Goal: Task Accomplishment & Management: Manage account settings

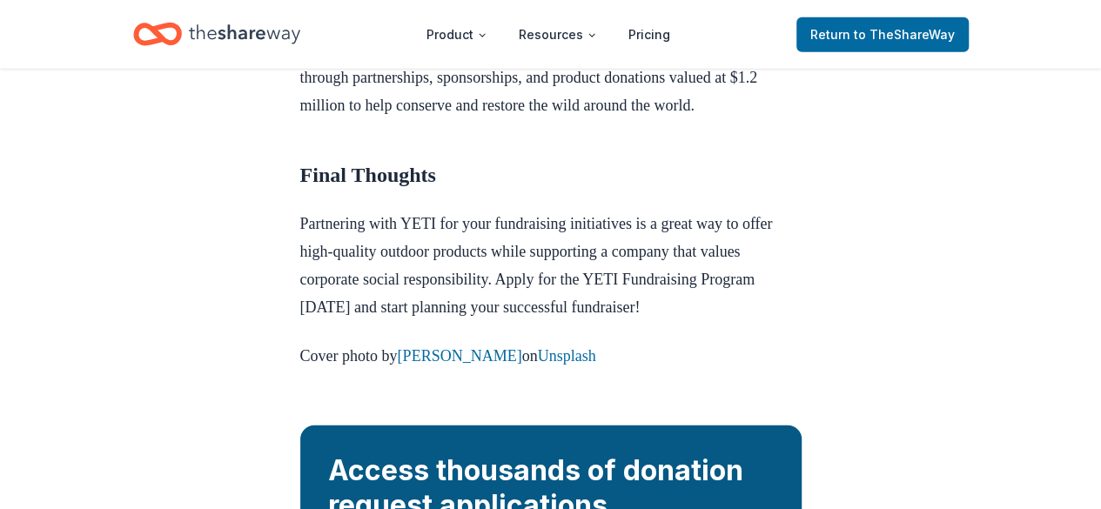
scroll to position [2145, 0]
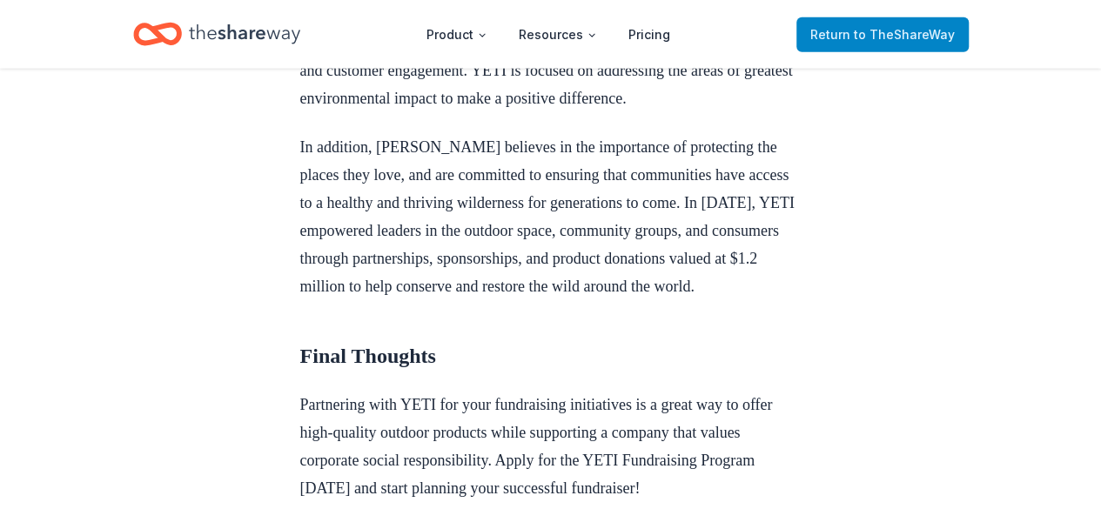
click at [855, 47] on link "Return to TheShareWay" at bounding box center [883, 34] width 172 height 35
click at [908, 35] on span "to TheShareWay" at bounding box center [904, 34] width 101 height 15
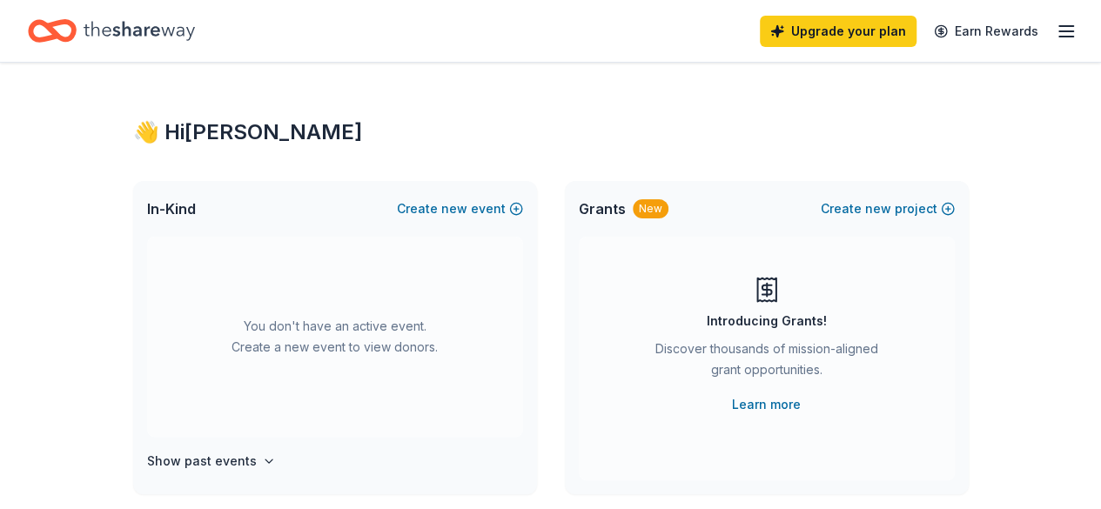
click at [1062, 24] on icon "button" at bounding box center [1066, 31] width 21 height 21
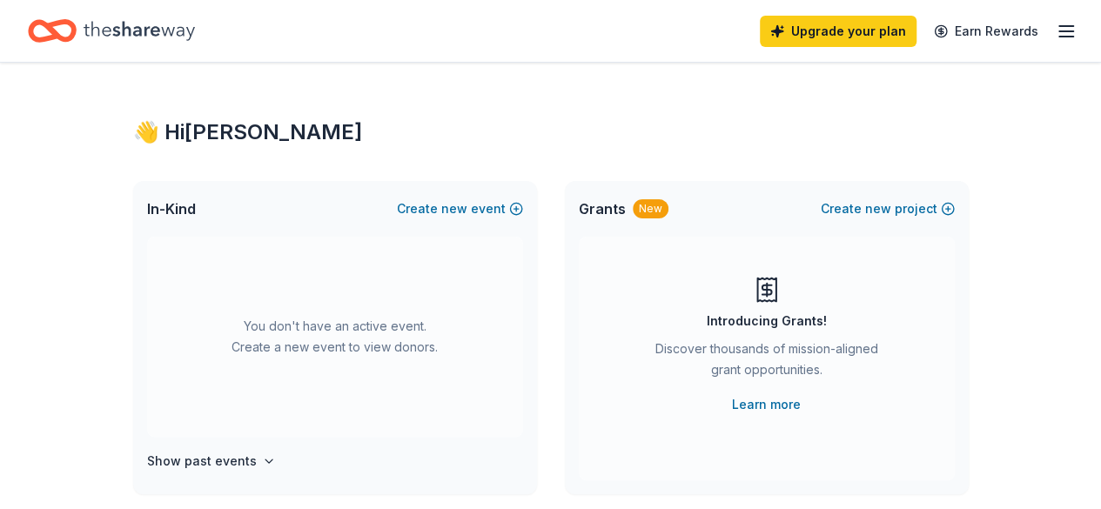
click at [1059, 26] on line "button" at bounding box center [1066, 26] width 14 height 0
click at [141, 41] on icon "Home" at bounding box center [139, 31] width 111 height 36
click at [486, 205] on button "Create new event" at bounding box center [460, 208] width 126 height 21
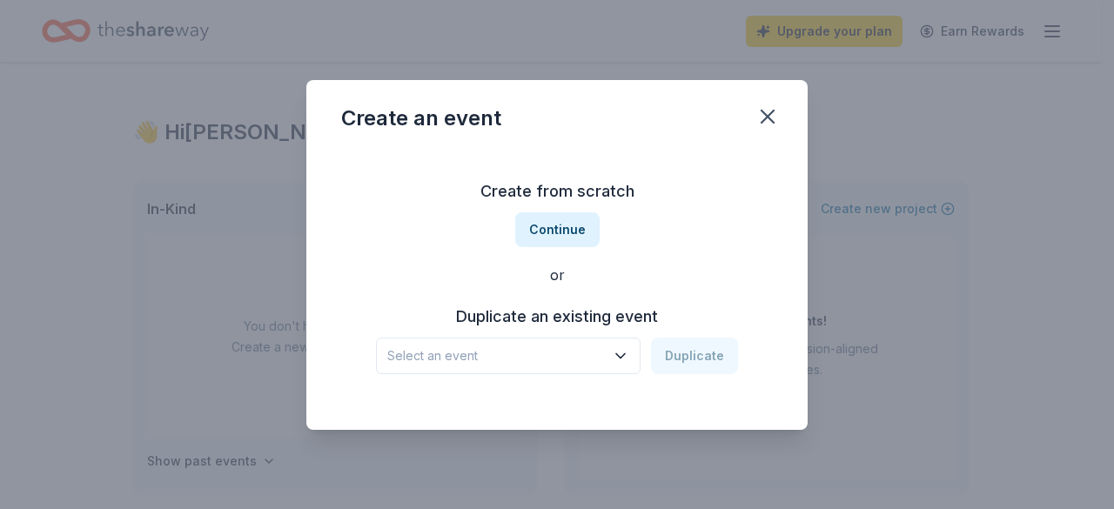
click at [622, 356] on icon "button" at bounding box center [620, 355] width 9 height 4
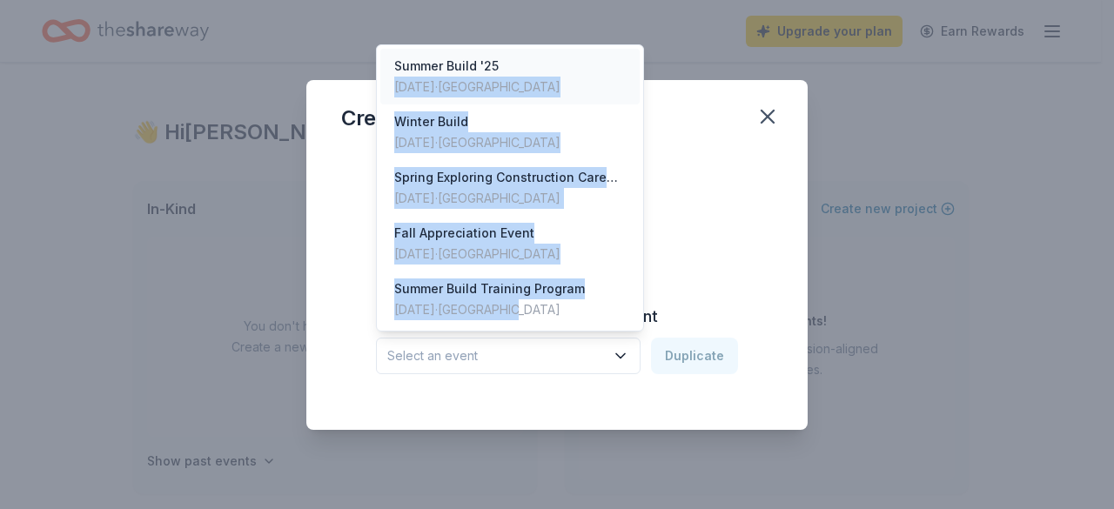
drag, startPoint x: 574, startPoint y: 299, endPoint x: 582, endPoint y: 53, distance: 245.7
click at [582, 53] on div "Summer Build '25 [DATE] · SF Bay Area Winter Build [DATE] · SF Bay Area Spring …" at bounding box center [510, 187] width 268 height 287
click at [479, 83] on div "[DATE] · [GEOGRAPHIC_DATA]" at bounding box center [477, 87] width 166 height 21
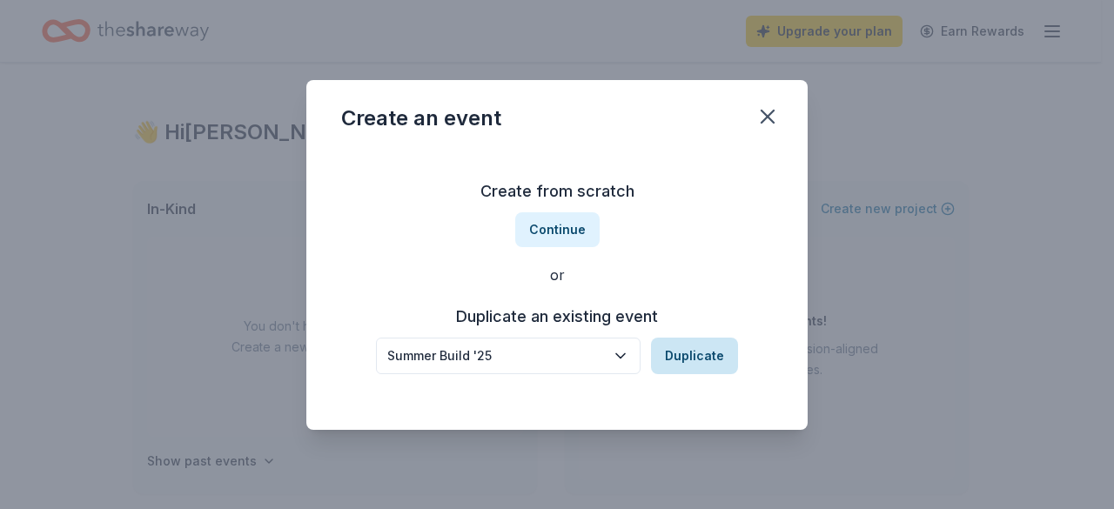
click at [686, 358] on button "Duplicate" at bounding box center [694, 356] width 87 height 37
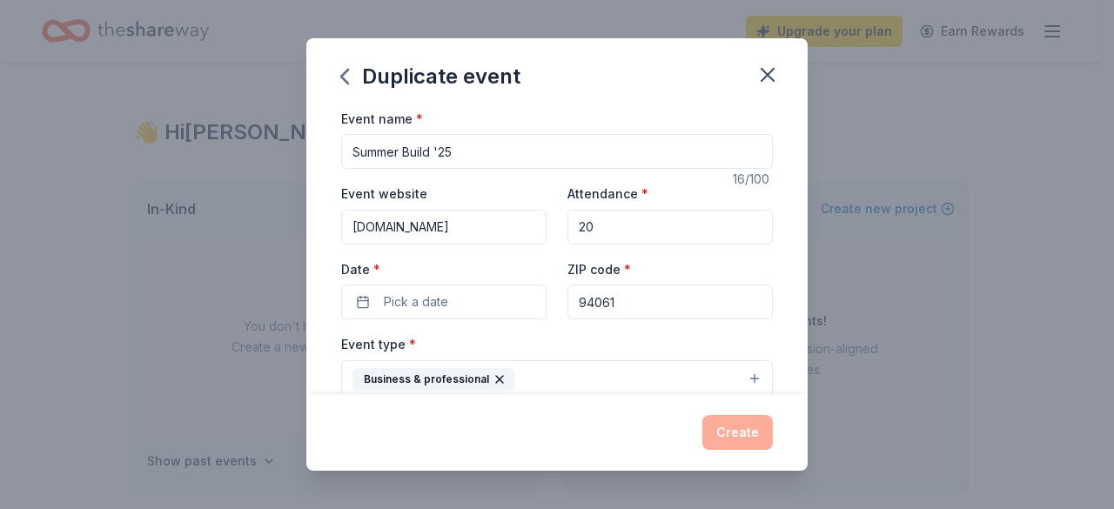
drag, startPoint x: 400, startPoint y: 151, endPoint x: 320, endPoint y: 154, distance: 80.2
click at [320, 154] on div "Event name * Summer Build '25 16 /100 Event website [DOMAIN_NAME] Attendance * …" at bounding box center [556, 251] width 501 height 287
type input "Fall Build '25"
click at [359, 225] on input "[DOMAIN_NAME]" at bounding box center [443, 227] width 205 height 35
type input "[DOMAIN_NAME]"
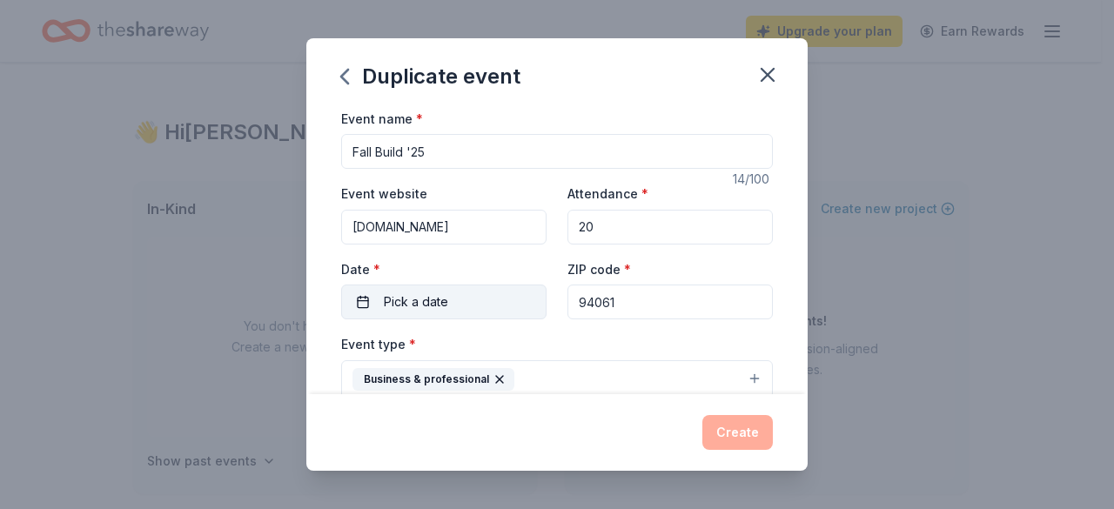
click at [489, 302] on button "Pick a date" at bounding box center [443, 302] width 205 height 35
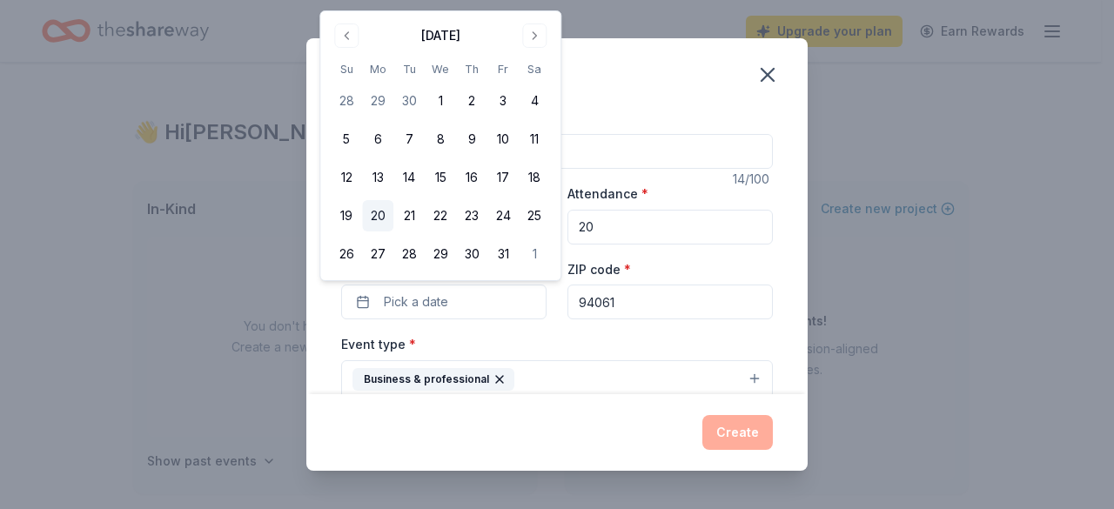
click at [373, 212] on button "20" at bounding box center [377, 215] width 31 height 31
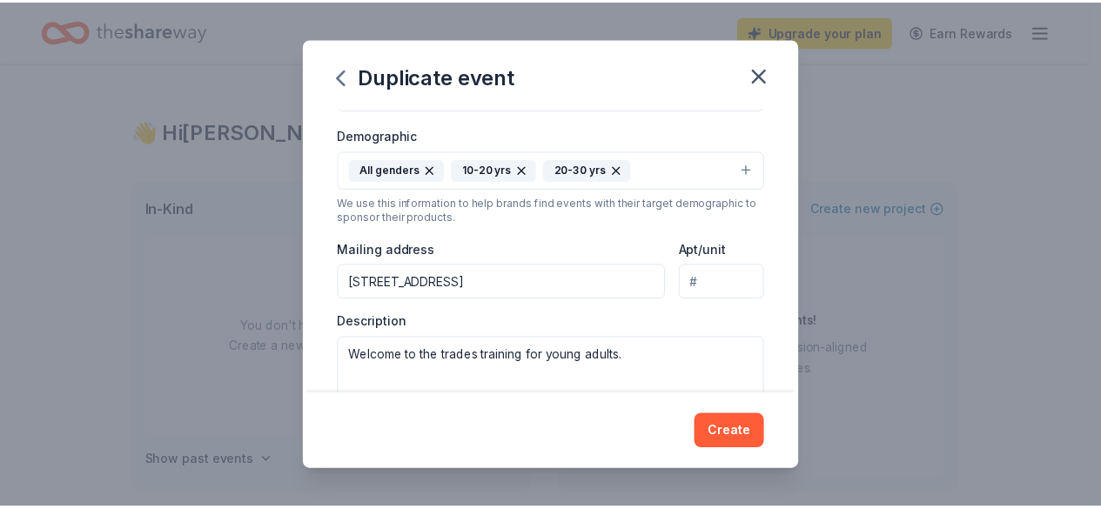
scroll to position [309, 0]
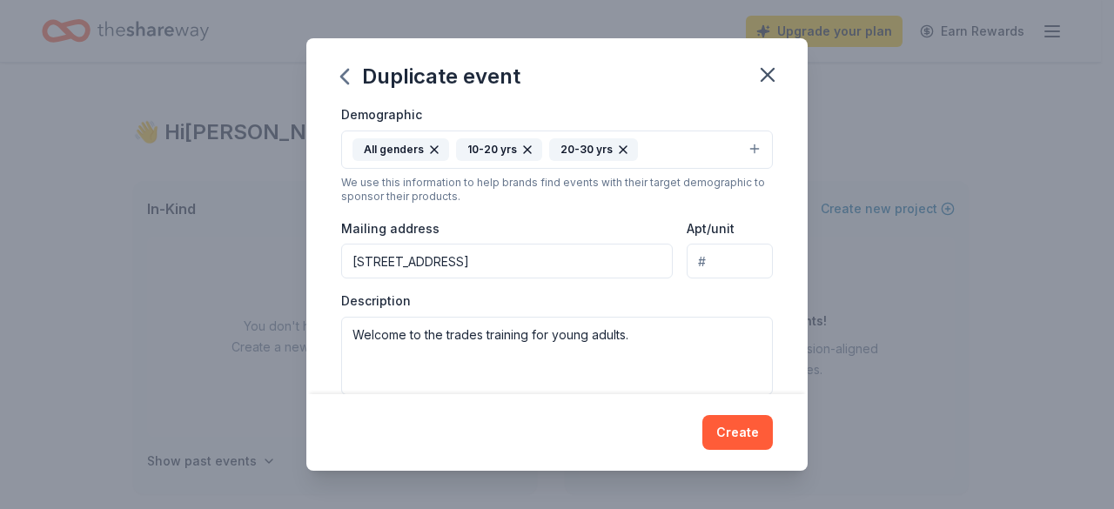
click at [818, 255] on div "Duplicate event Event name * Fall Build '25 14 /100 Event website [DOMAIN_NAME]…" at bounding box center [557, 254] width 1114 height 509
click at [483, 333] on textarea "Welcome to the trades training for young adults." at bounding box center [557, 356] width 432 height 78
type textarea "Welcome to the trades, training for young adults."
click at [773, 435] on div "Create" at bounding box center [556, 432] width 501 height 77
click at [754, 434] on button "Create" at bounding box center [738, 432] width 71 height 35
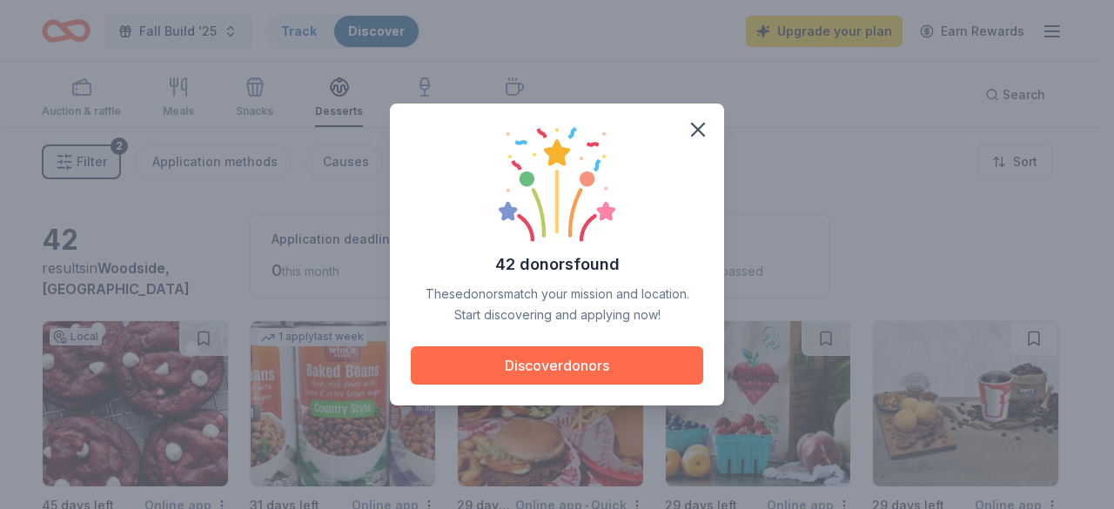
click at [549, 363] on button "Discover donors" at bounding box center [557, 365] width 293 height 38
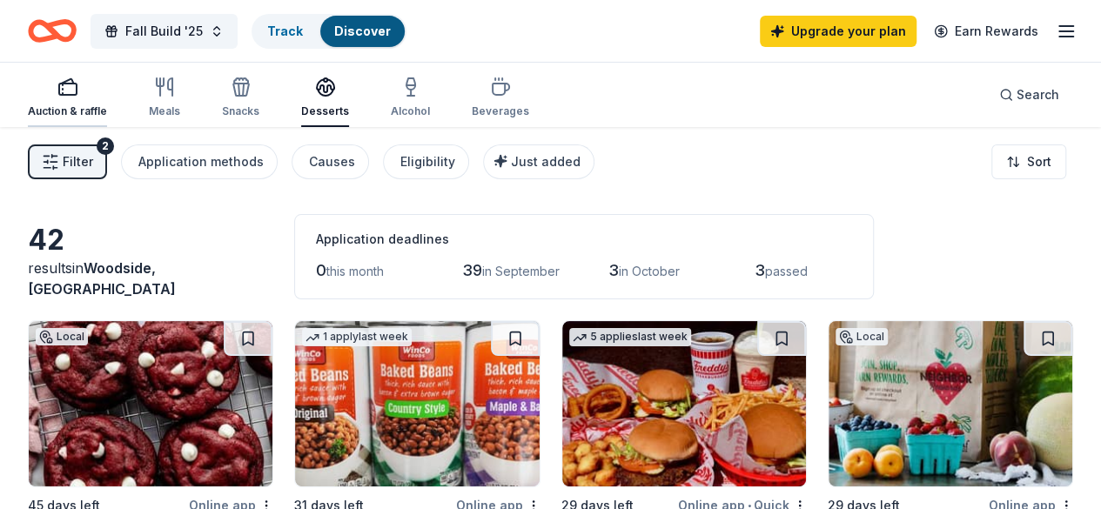
click at [85, 97] on div "Auction & raffle" at bounding box center [67, 98] width 79 height 42
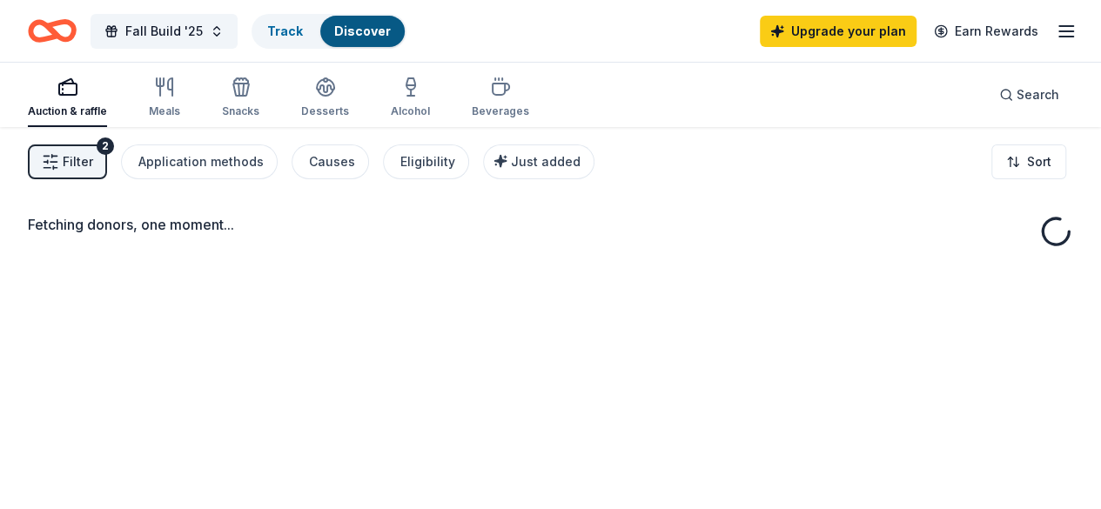
click at [93, 156] on span "Filter" at bounding box center [78, 161] width 30 height 21
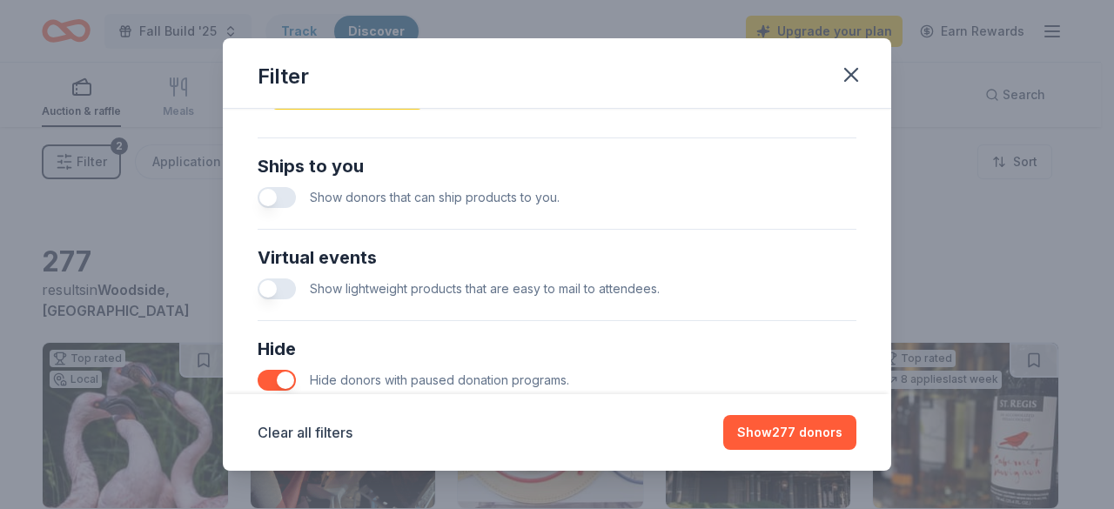
scroll to position [815, 0]
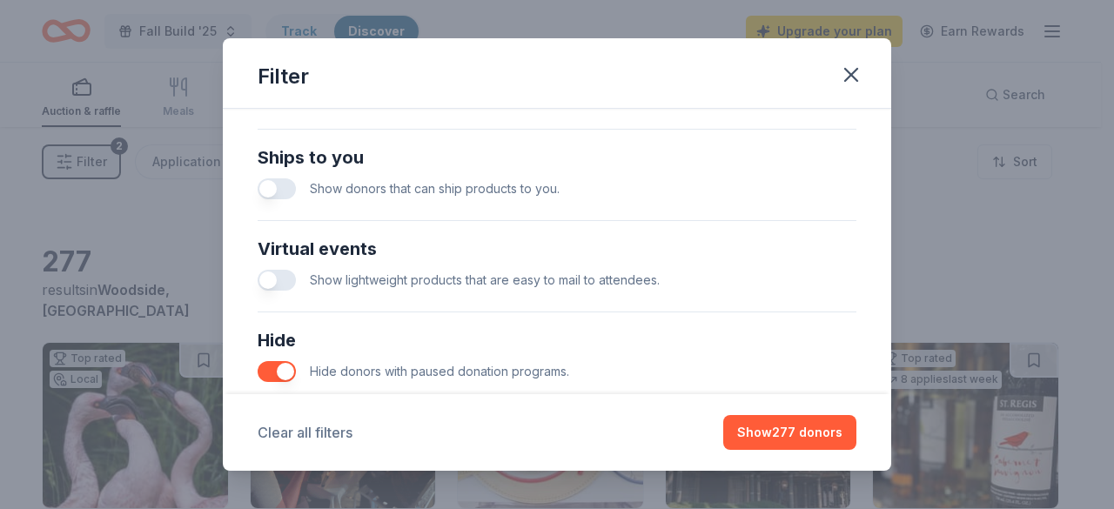
click at [308, 440] on button "Clear all filters" at bounding box center [305, 432] width 95 height 21
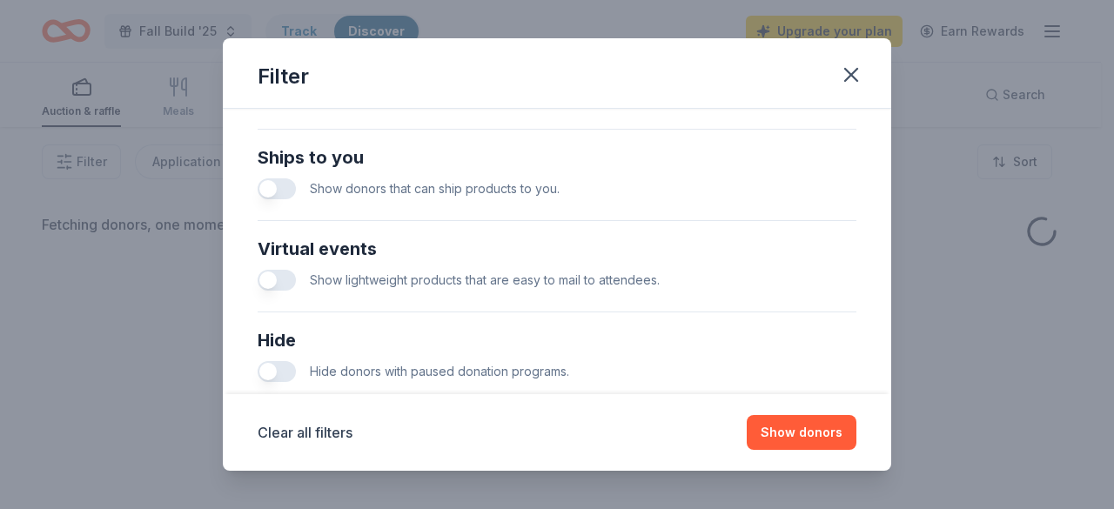
click at [266, 366] on button "button" at bounding box center [277, 371] width 38 height 21
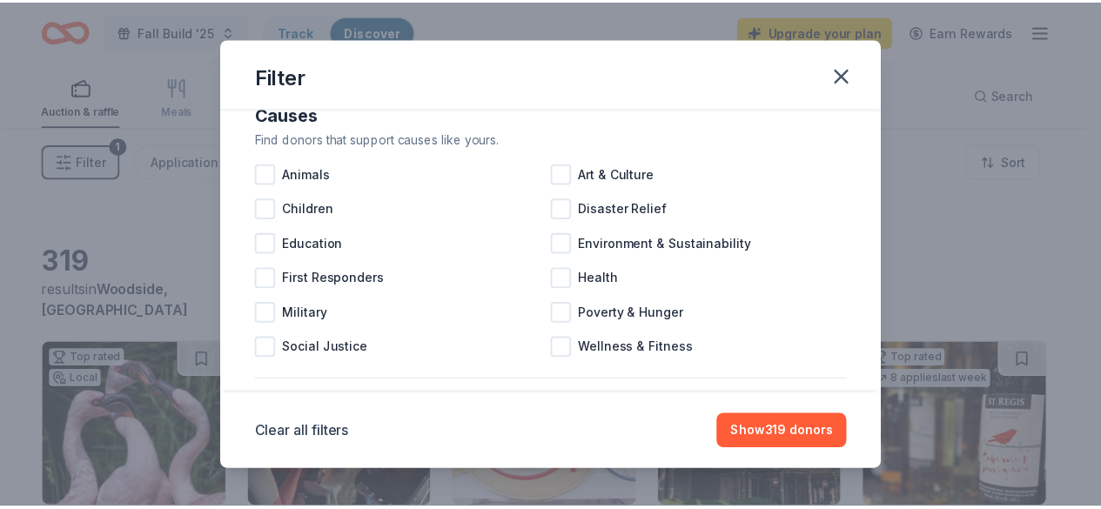
scroll to position [38, 0]
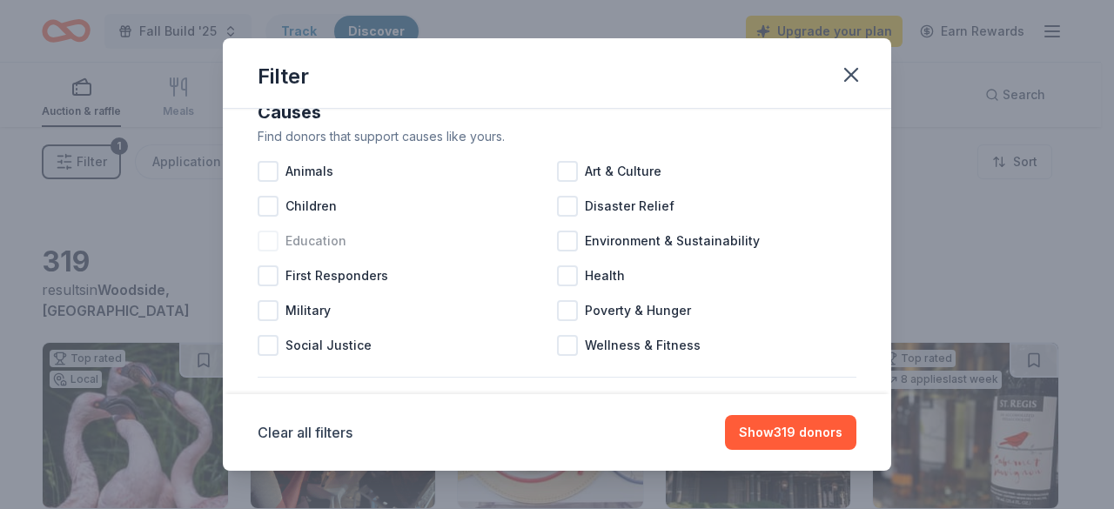
click at [271, 239] on div at bounding box center [268, 241] width 21 height 21
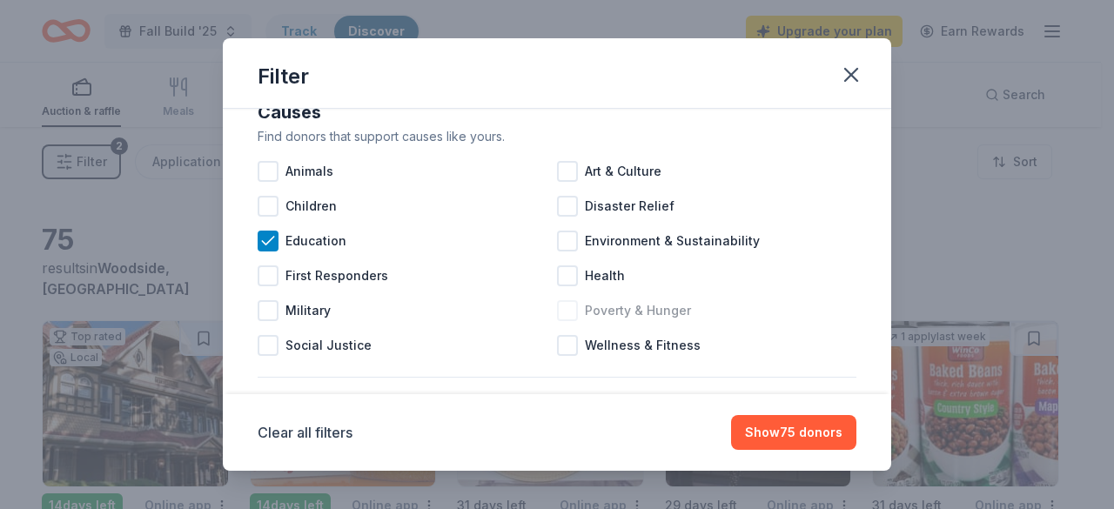
click at [566, 310] on div at bounding box center [567, 310] width 21 height 21
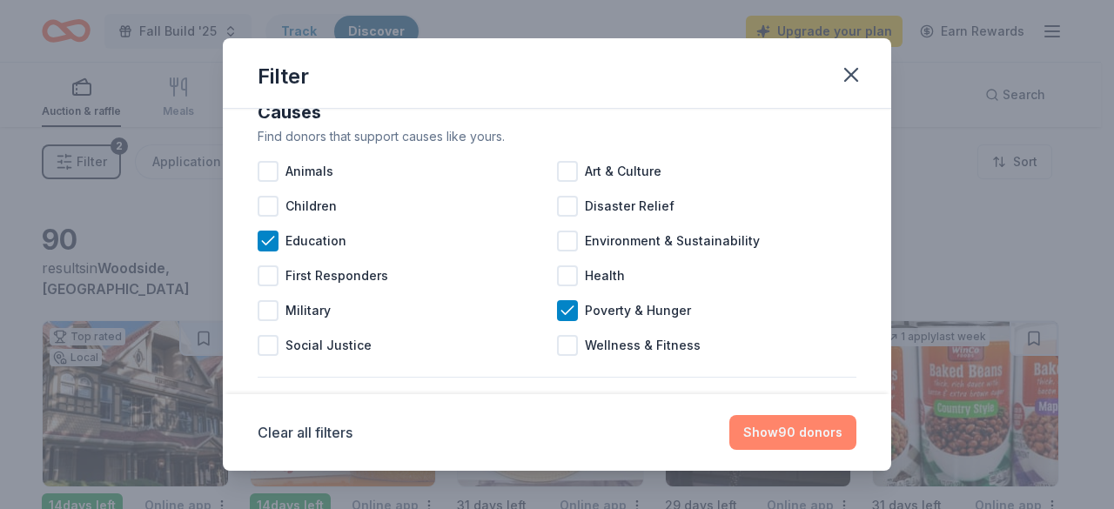
click at [802, 429] on button "Show 90 donors" at bounding box center [793, 432] width 127 height 35
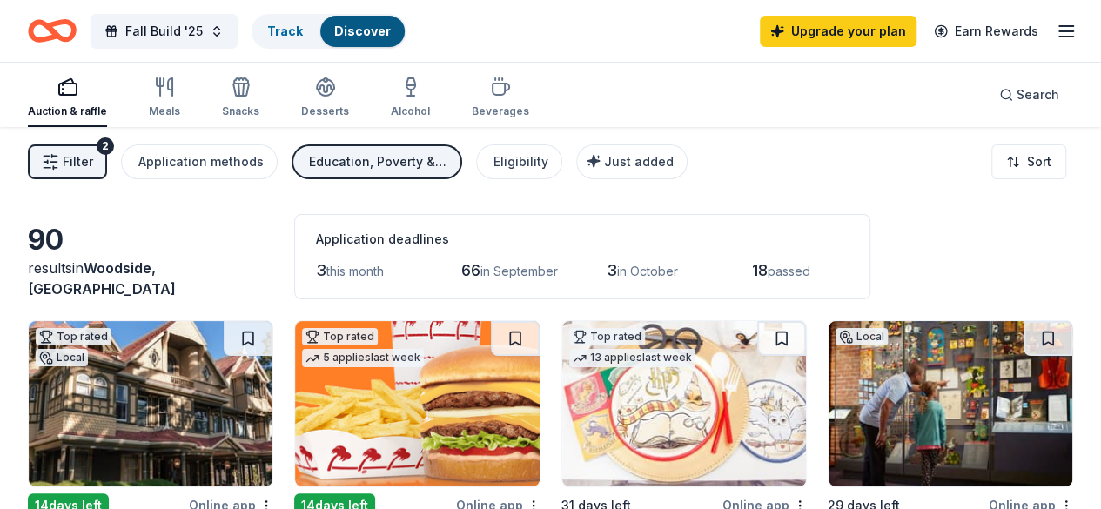
click at [71, 98] on div "Auction & raffle" at bounding box center [67, 98] width 79 height 42
